Goal: Task Accomplishment & Management: Use online tool/utility

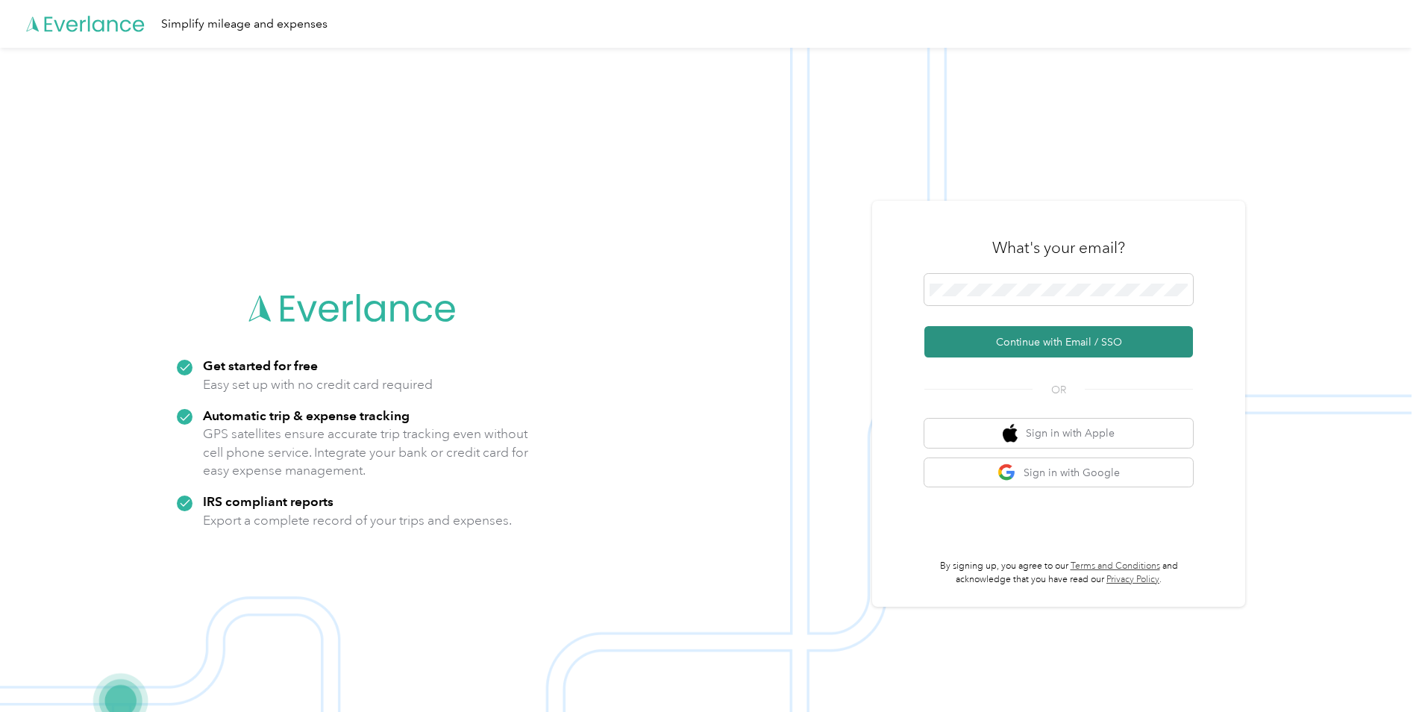
click at [1062, 336] on button "Continue with Email / SSO" at bounding box center [1058, 341] width 269 height 31
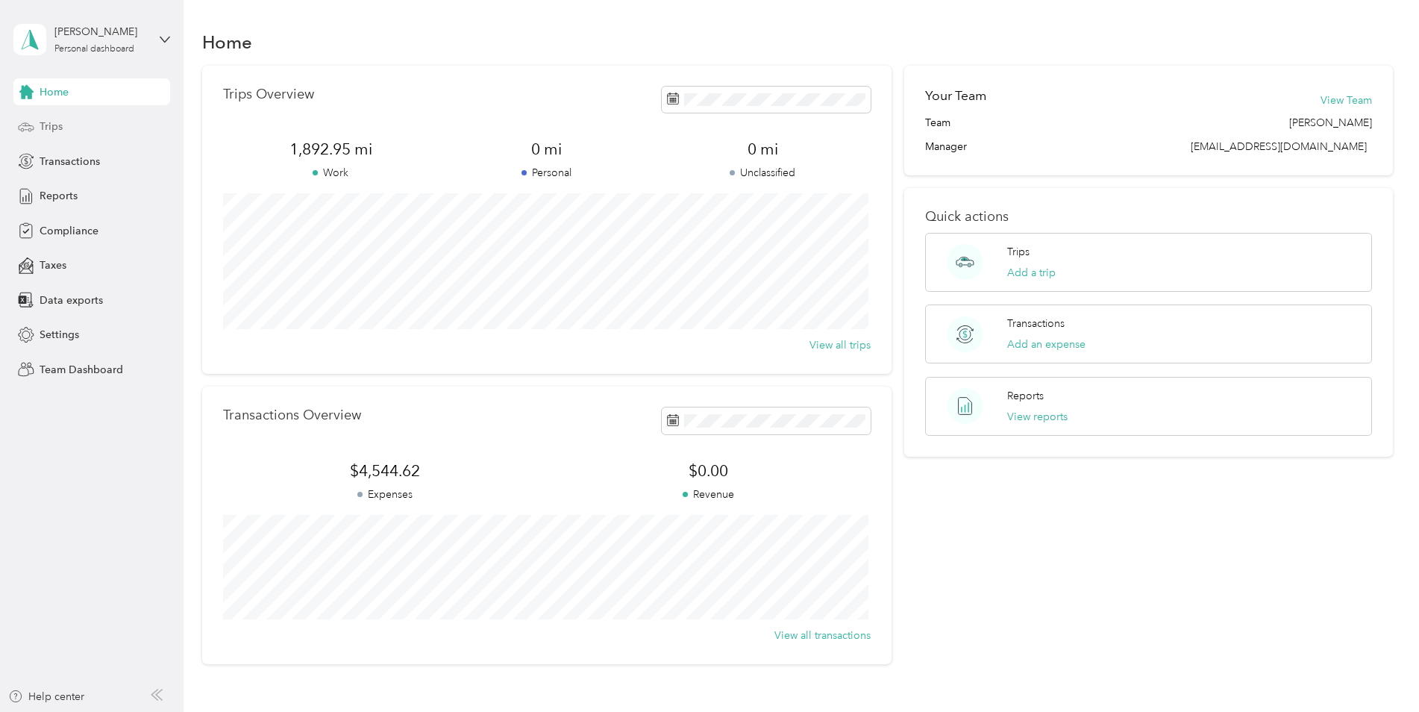
click at [56, 123] on span "Trips" at bounding box center [51, 127] width 23 height 16
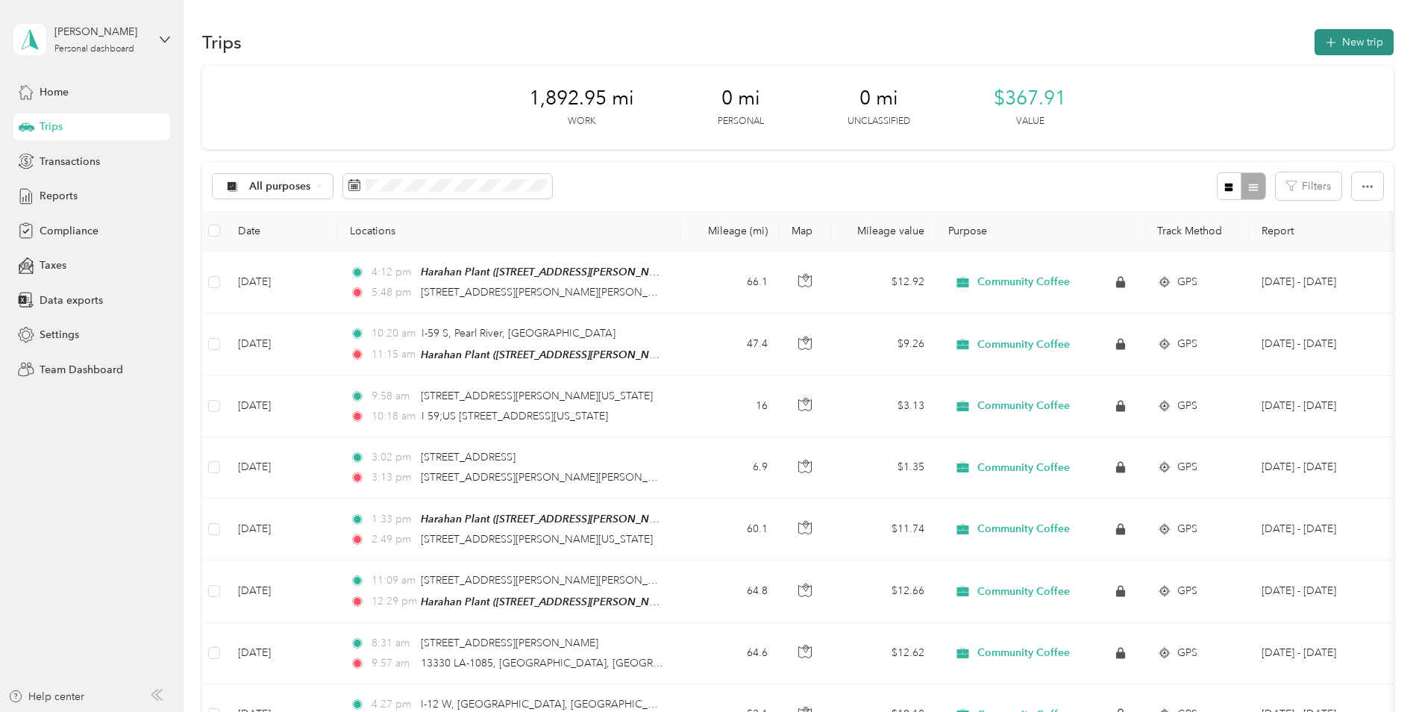
click at [1340, 42] on button "New trip" at bounding box center [1353, 42] width 79 height 26
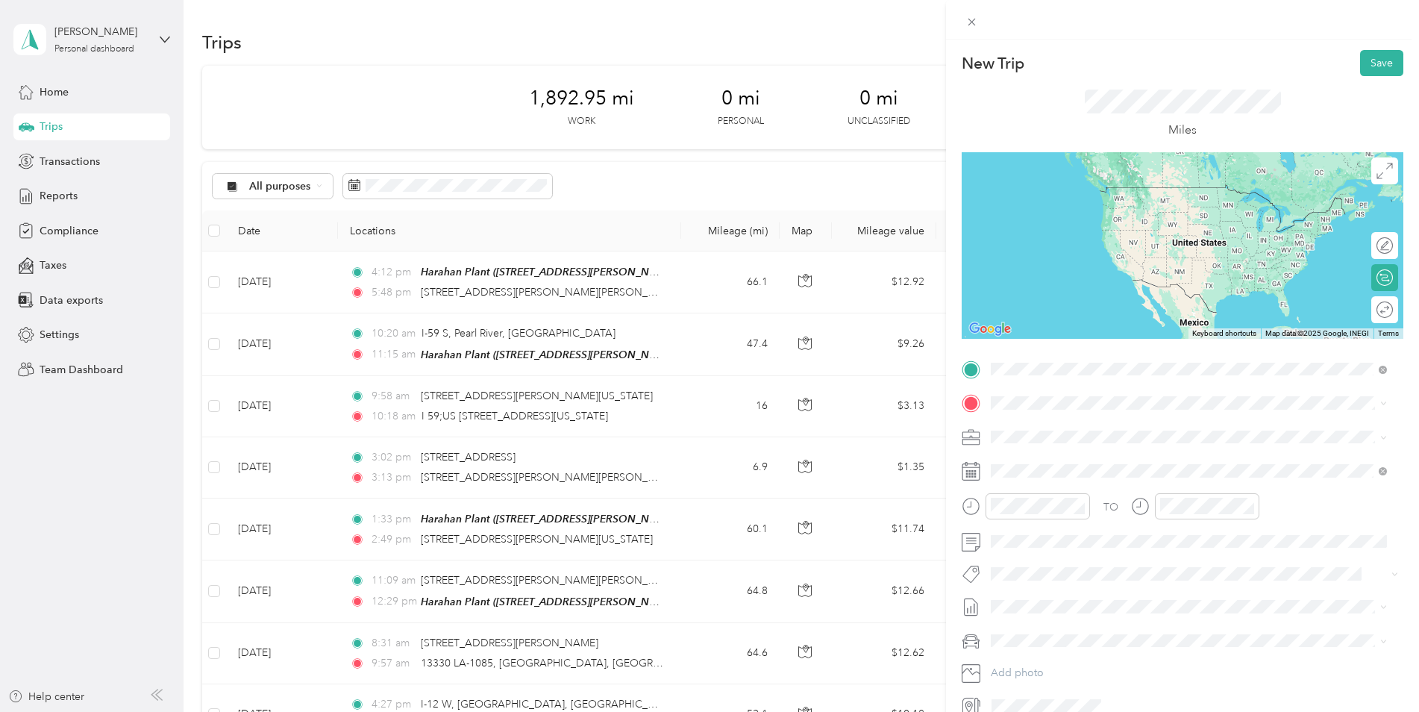
click at [1089, 445] on span "3332 Partridge Lane, 70809, Baton Rouge, LA" at bounding box center [1108, 450] width 178 height 13
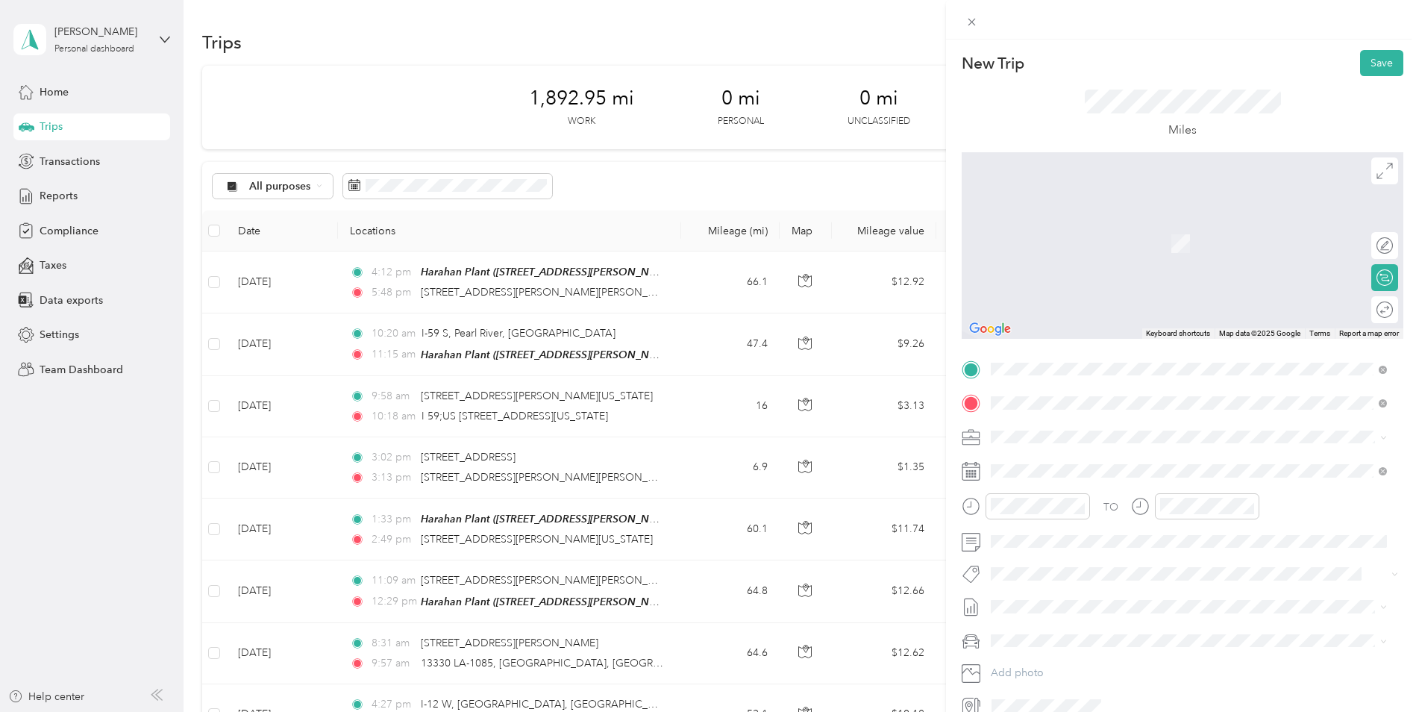
click at [1087, 463] on span "10059 North Reiger Road Baton Rouge, Louisiana 70809, United States" at bounding box center [1135, 456] width 232 height 13
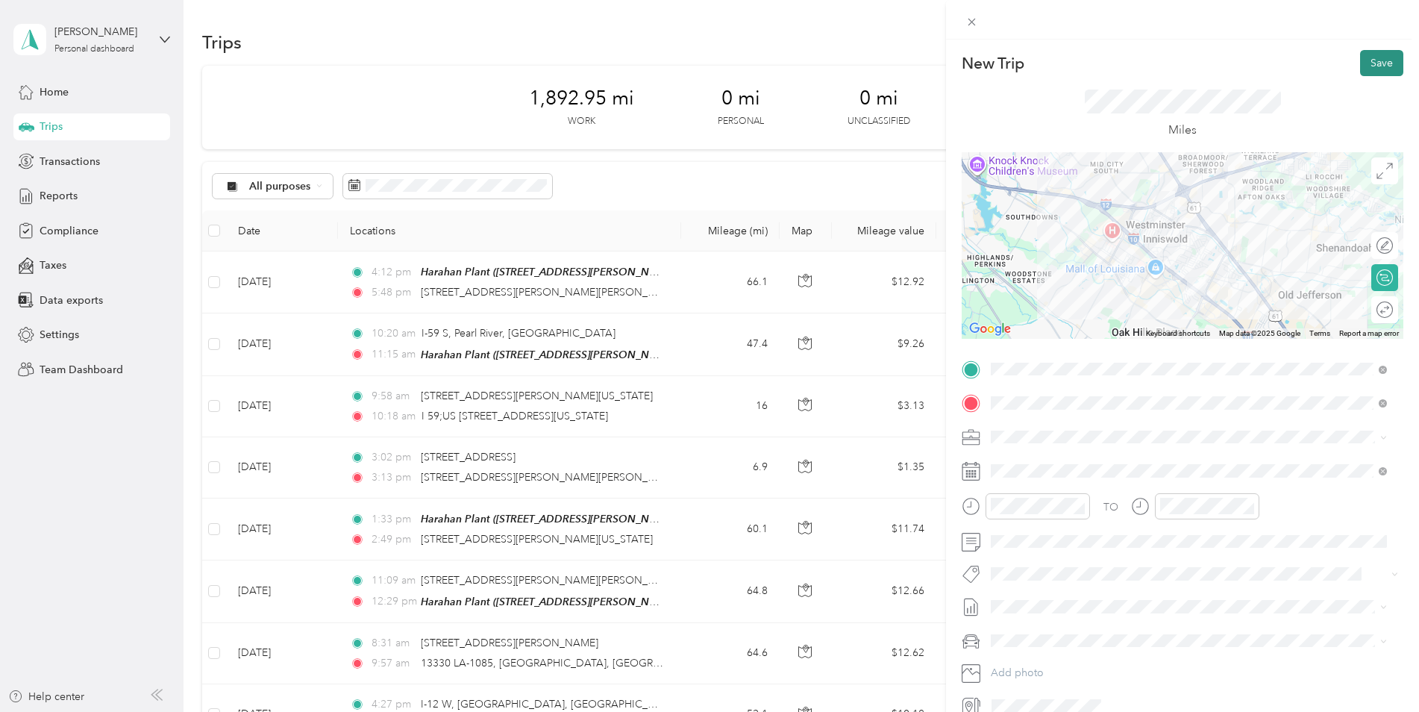
click at [1372, 65] on button "Save" at bounding box center [1381, 63] width 43 height 26
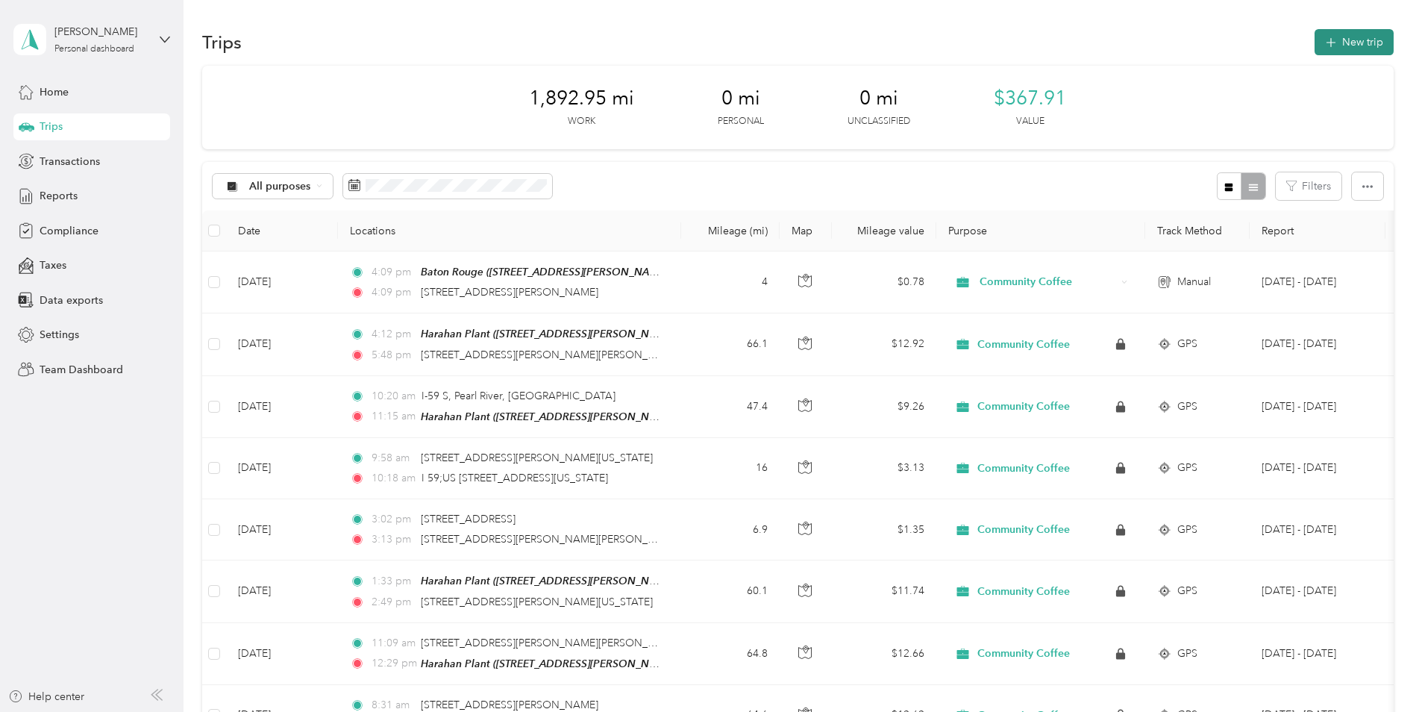
click at [1360, 41] on button "New trip" at bounding box center [1353, 42] width 79 height 26
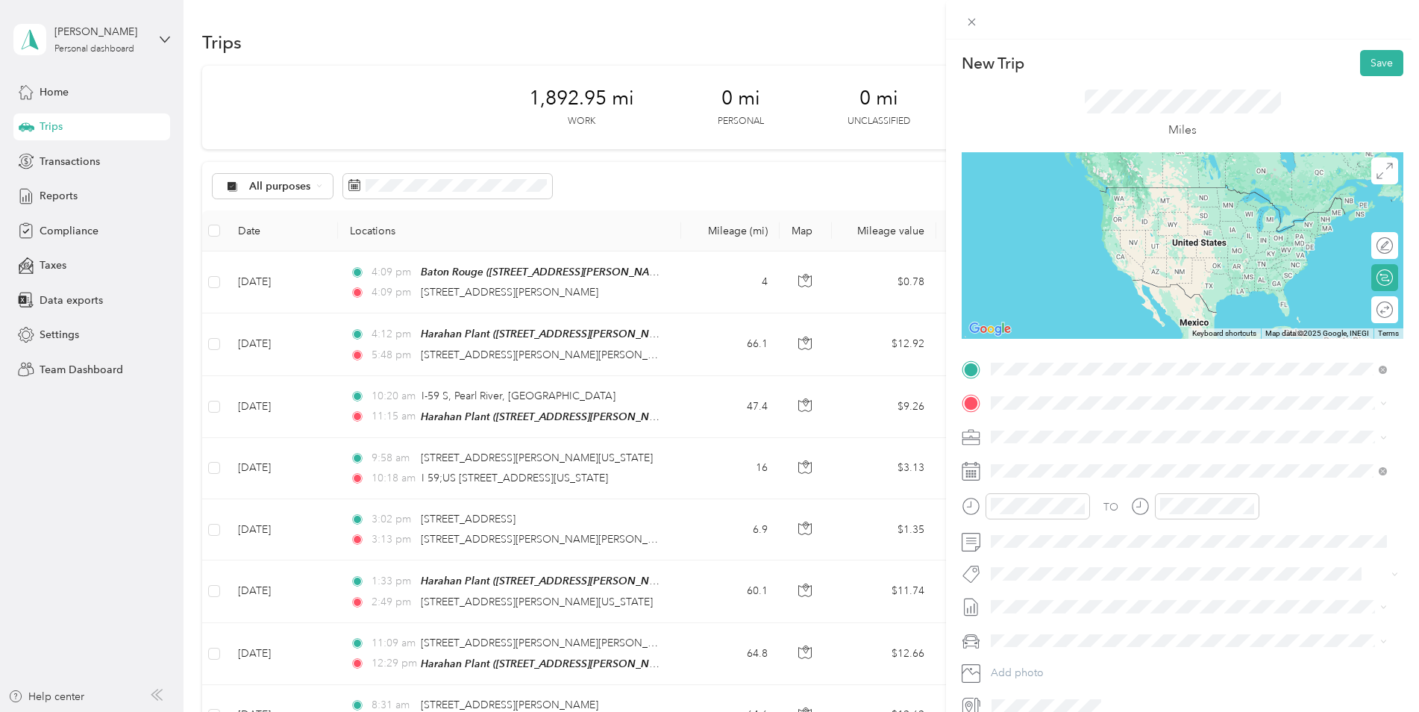
click at [1073, 430] on span "10059 North Reiger Road Baton Rouge, Louisiana 70809, United States" at bounding box center [1135, 422] width 232 height 13
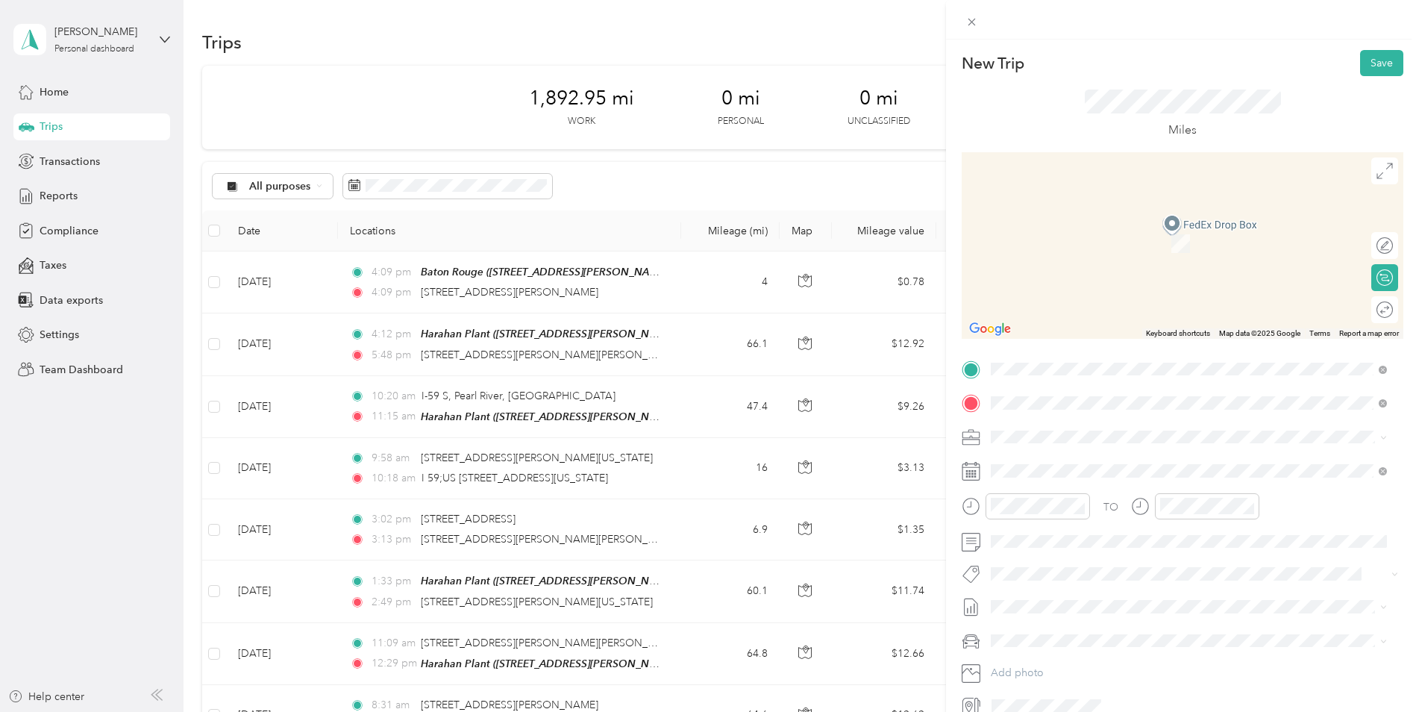
click at [1111, 456] on div "TEAM Baton Rouge" at bounding box center [1108, 464] width 178 height 19
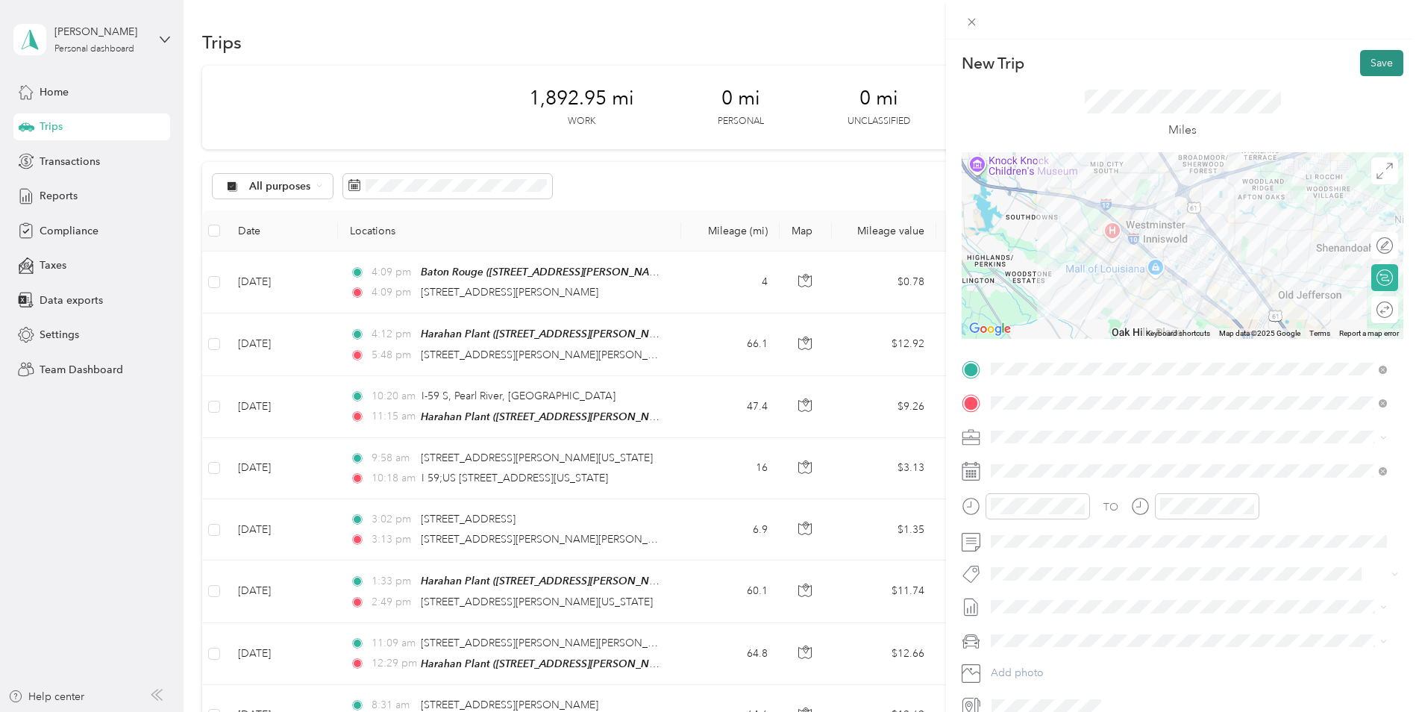
click at [1369, 63] on button "Save" at bounding box center [1381, 63] width 43 height 26
